Goal: Navigation & Orientation: Find specific page/section

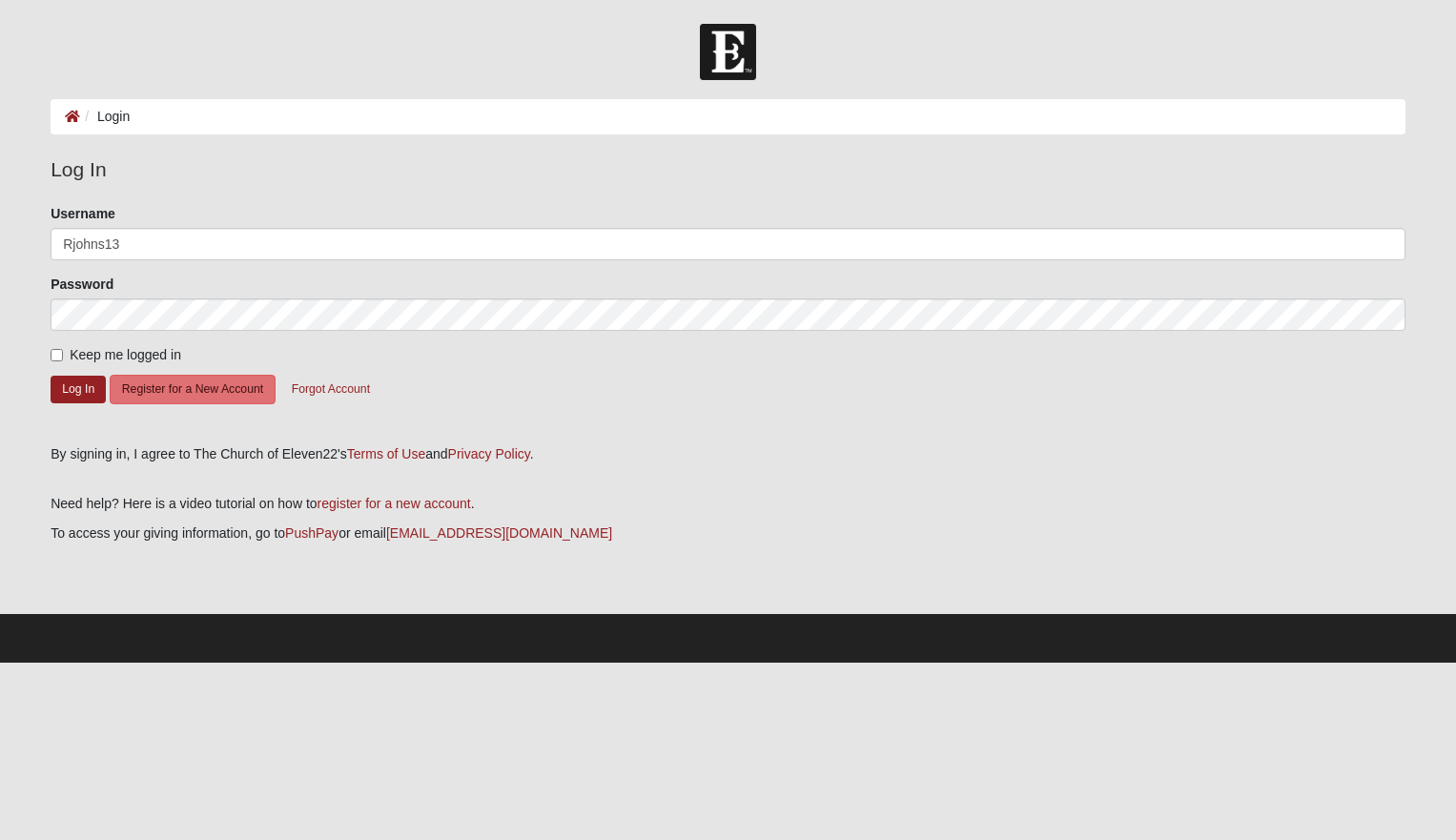
type input "Rjohns13"
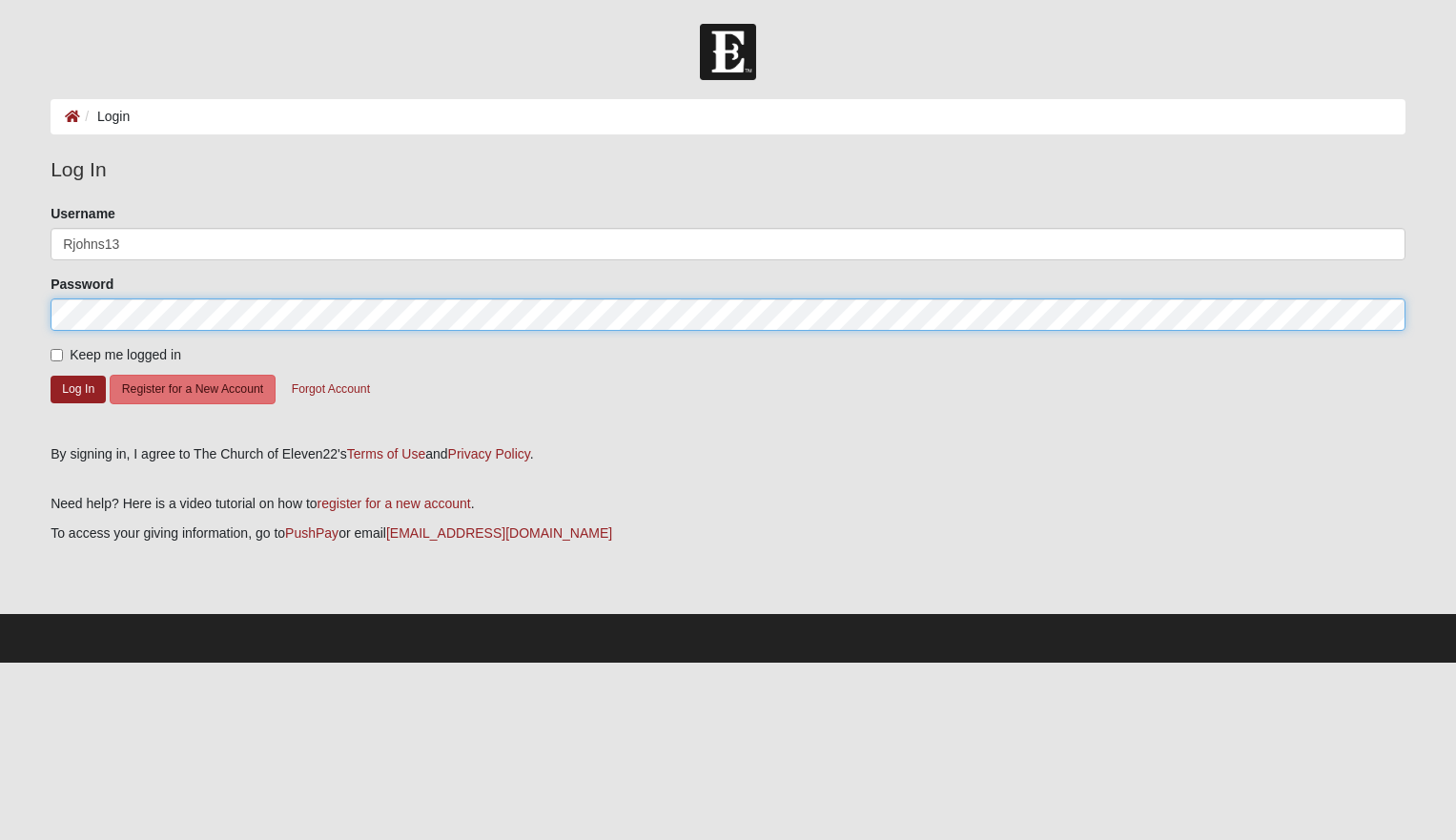
click at [78, 388] on button "Log In" at bounding box center [78, 389] width 55 height 28
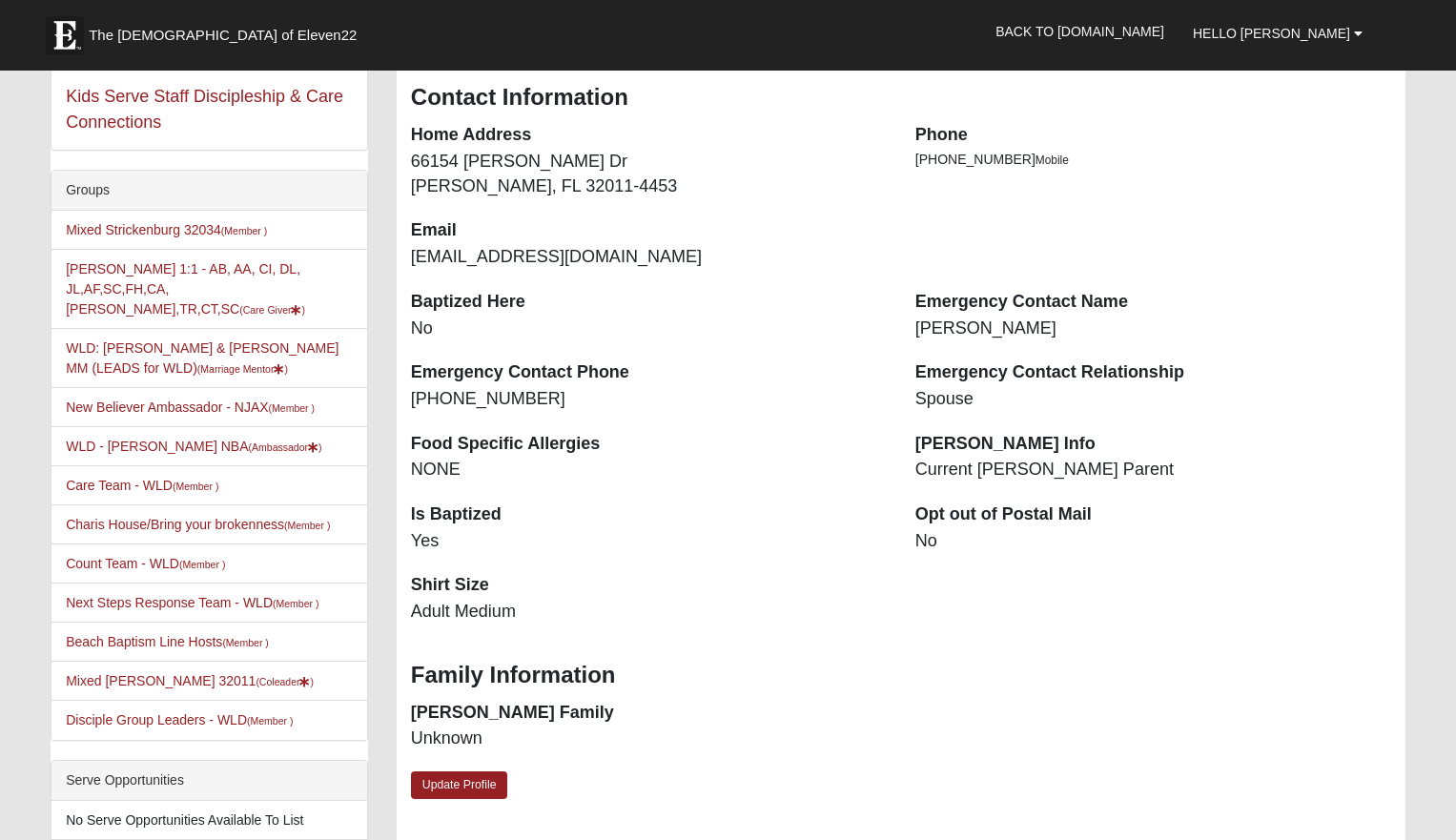
scroll to position [269, 0]
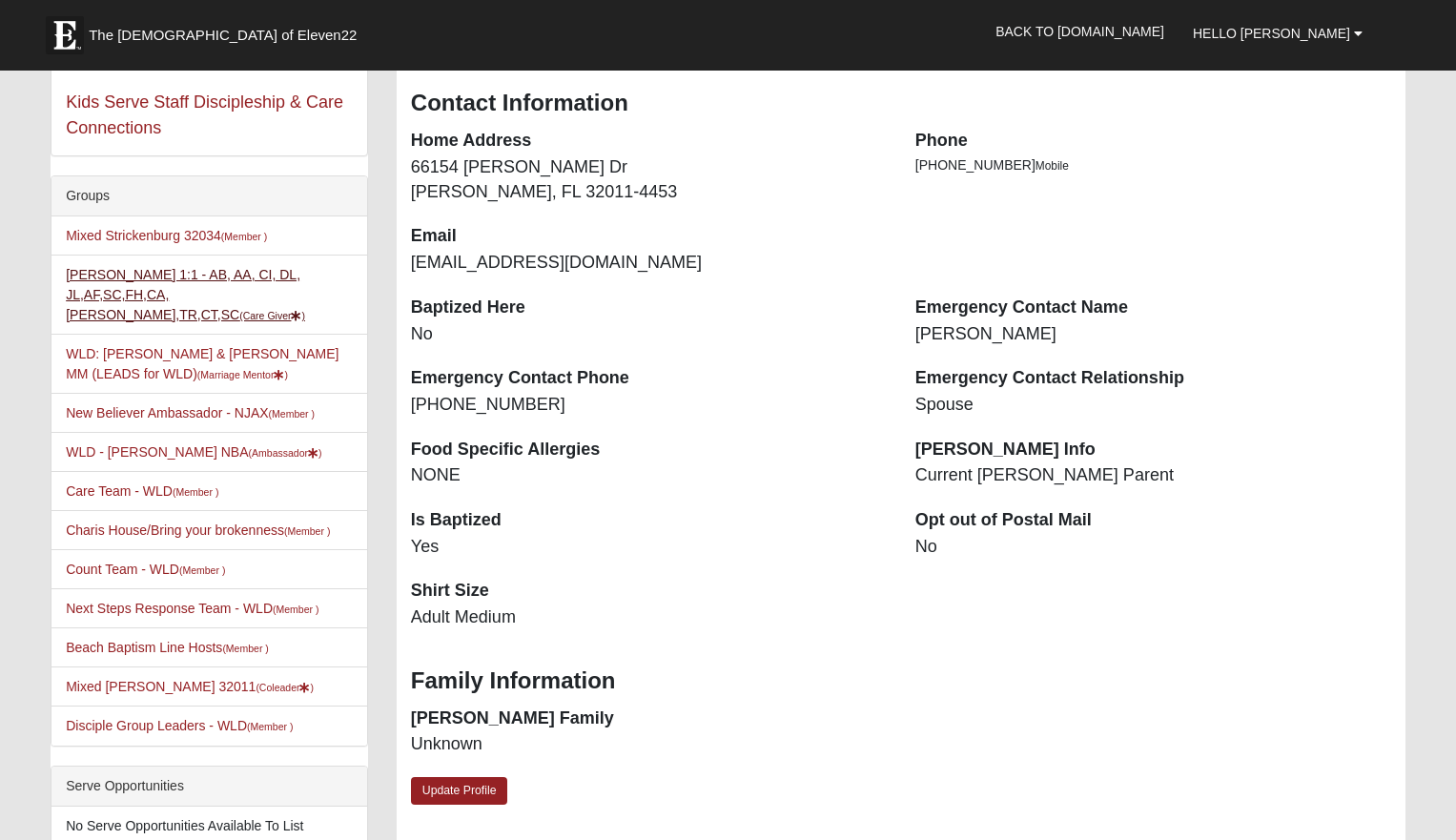
click at [241, 282] on link "Roland Johnson 1:1 - AB, AA, CI, DL, JL,AF,SC,FH,CA,LI,TR,CT,SC (Care Giver )" at bounding box center [185, 294] width 239 height 55
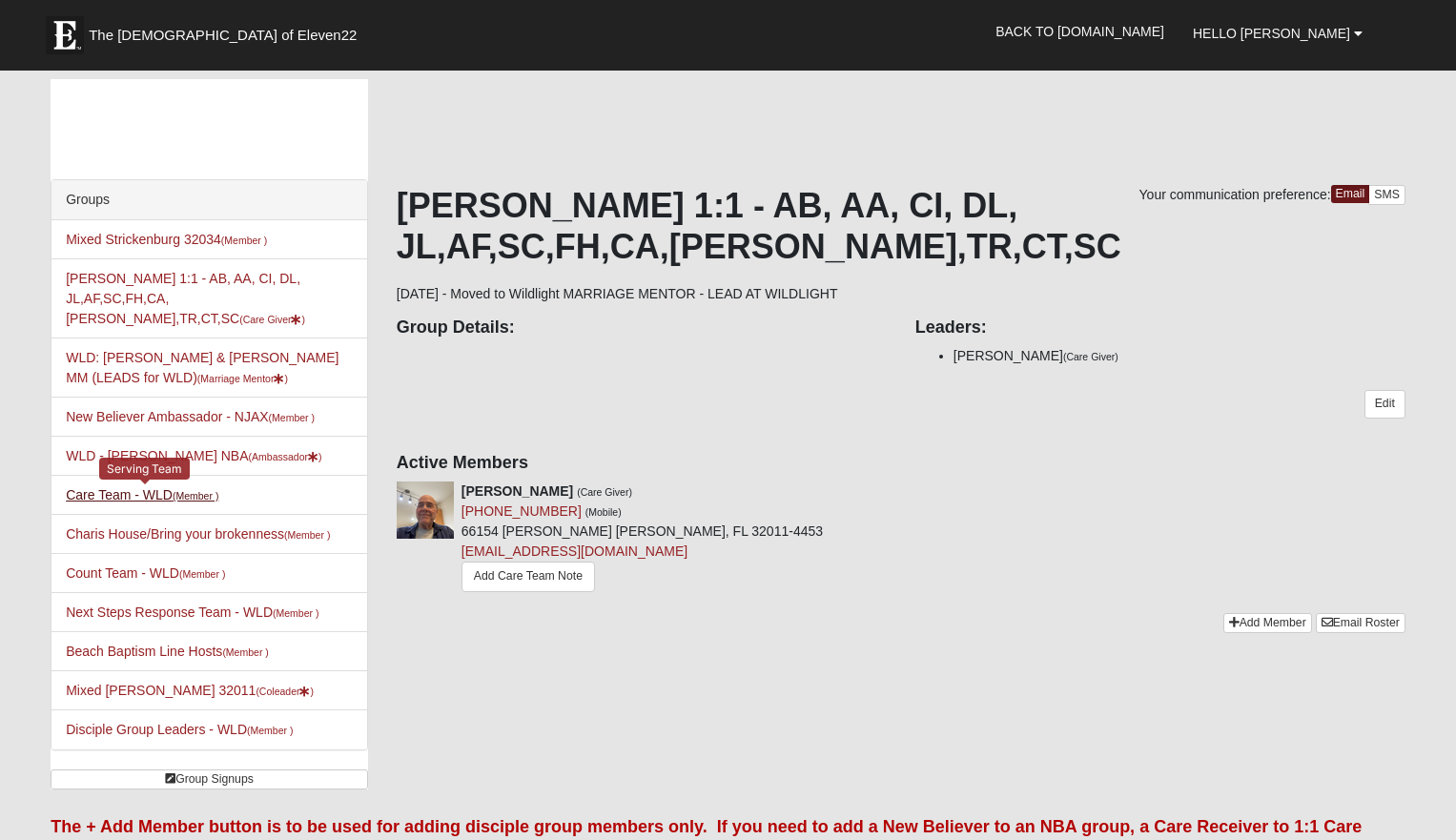
click at [188, 490] on small "(Member )" at bounding box center [195, 496] width 45 height 12
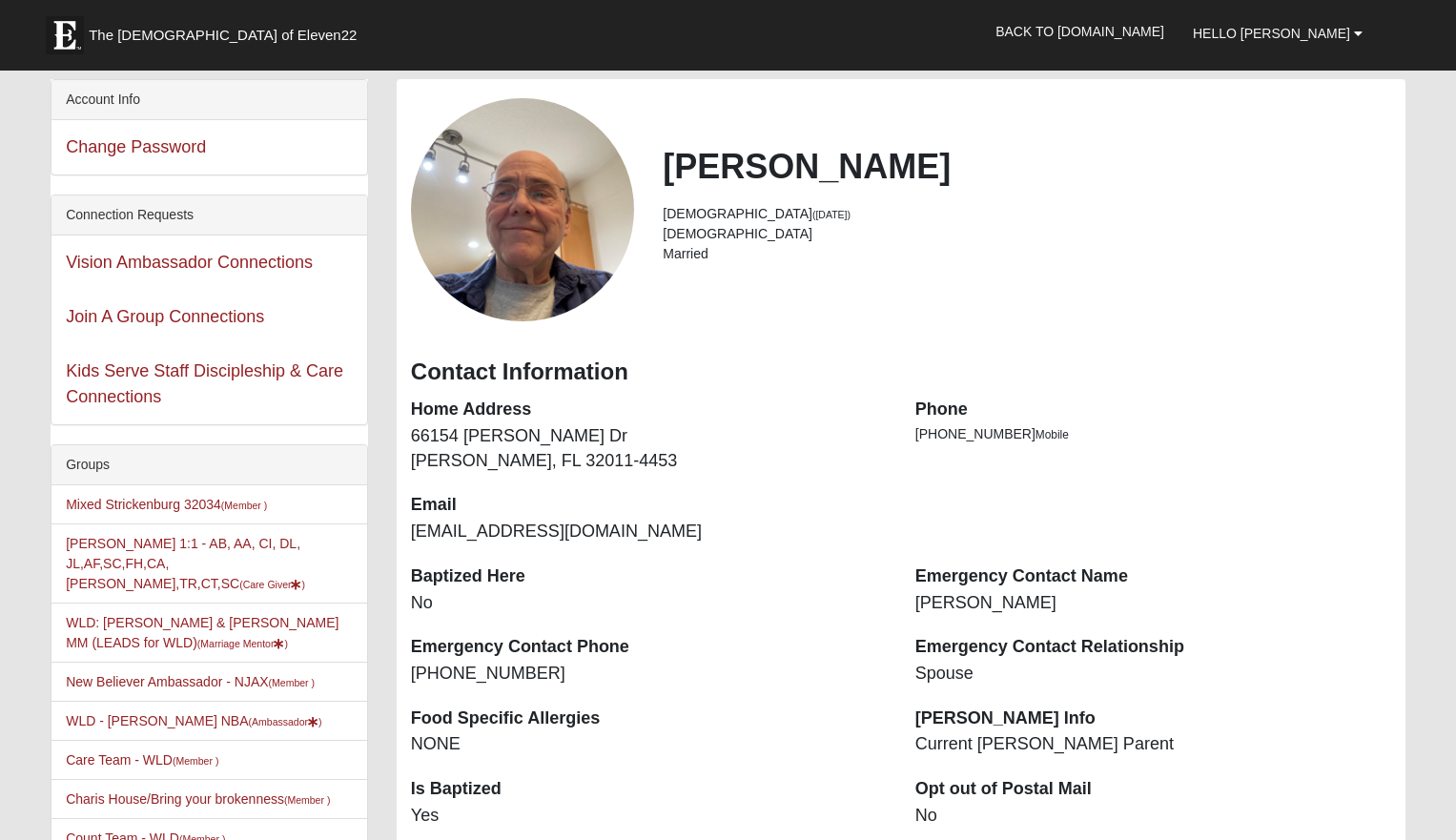
scroll to position [269, 0]
